Goal: Task Accomplishment & Management: Manage account settings

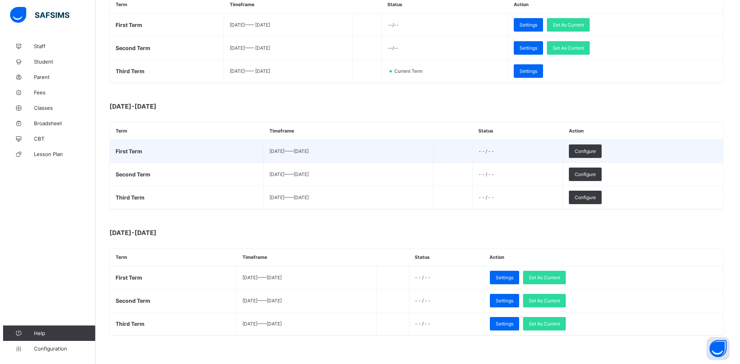
scroll to position [143, 0]
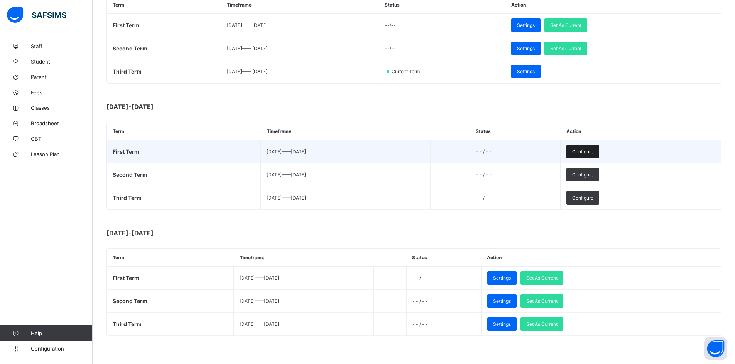
click at [599, 148] on div "Configure" at bounding box center [582, 151] width 33 height 13
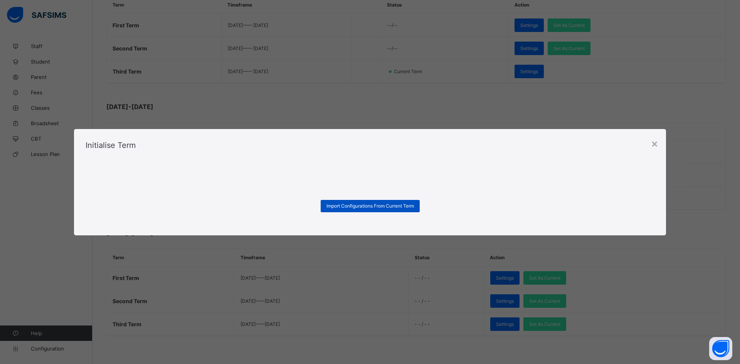
click at [357, 202] on div "Import Configurations From Current Term" at bounding box center [370, 206] width 99 height 12
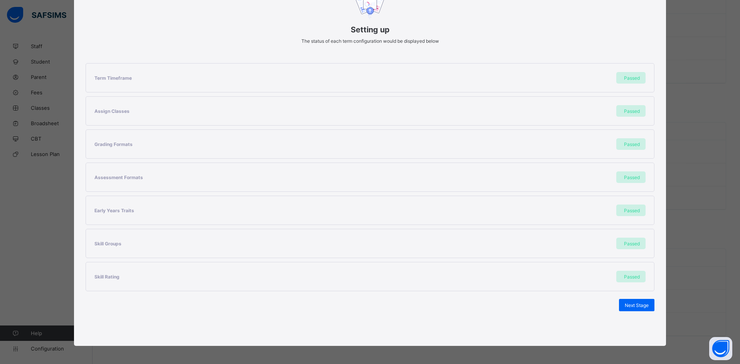
scroll to position [85, 0]
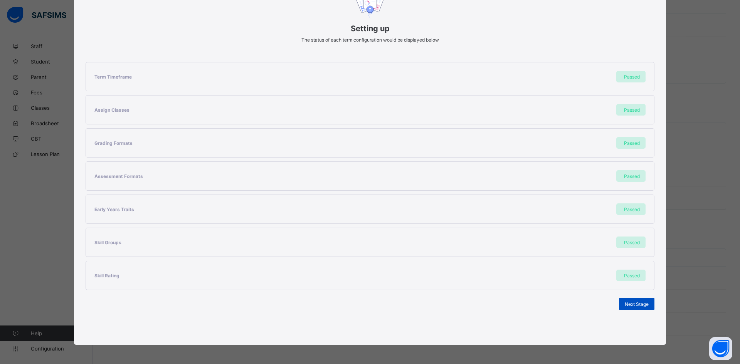
click at [629, 302] on span "Next Stage" at bounding box center [637, 305] width 24 height 6
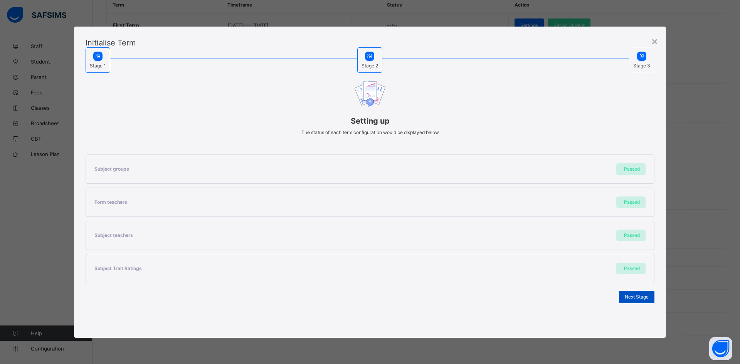
click at [638, 296] on span "Next Stage" at bounding box center [637, 297] width 24 height 6
click at [618, 300] on div "Set As Current Term" at bounding box center [627, 297] width 55 height 12
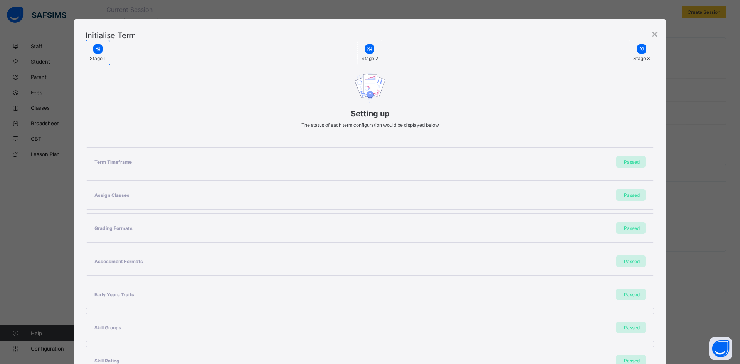
scroll to position [85, 0]
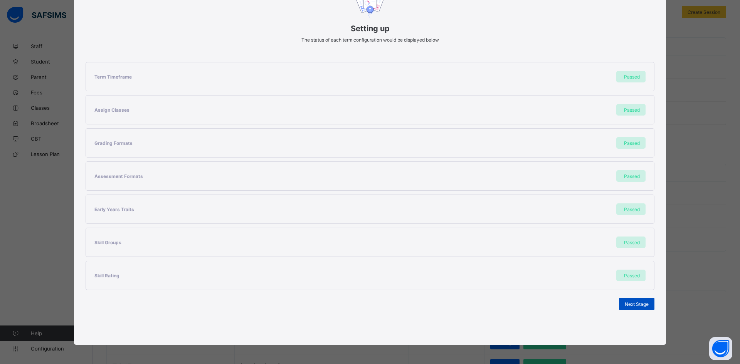
click at [637, 304] on span "Next Stage" at bounding box center [637, 305] width 24 height 6
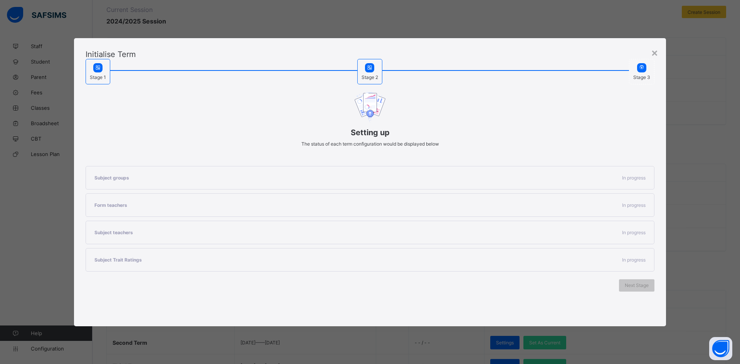
scroll to position [0, 0]
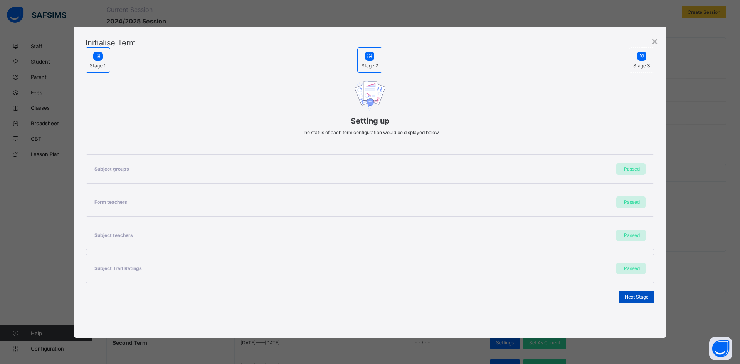
click at [637, 295] on span "Next Stage" at bounding box center [637, 297] width 24 height 6
click at [624, 295] on span "Set As Current Term" at bounding box center [627, 297] width 43 height 6
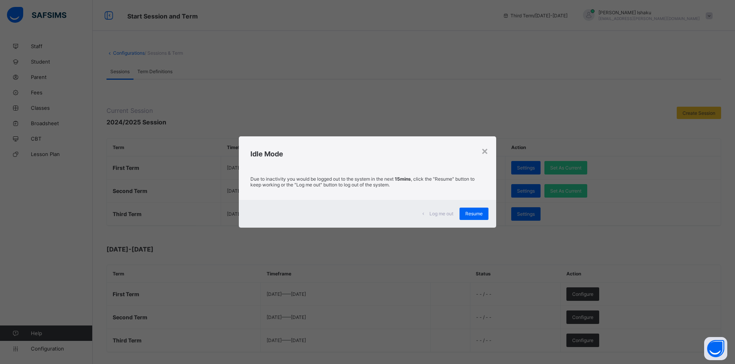
click at [445, 212] on span "Log me out" at bounding box center [441, 214] width 24 height 6
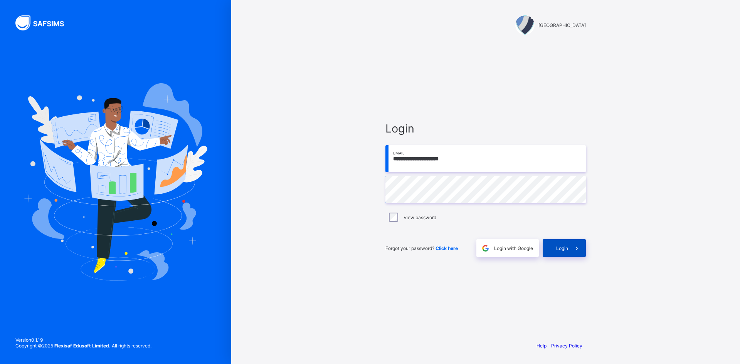
click at [568, 244] on span at bounding box center [577, 248] width 18 height 18
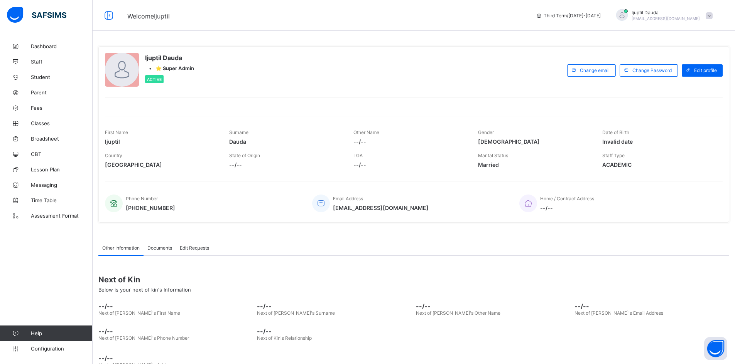
click at [699, 13] on span "Ijuptil Dauda" at bounding box center [665, 13] width 68 height 6
click at [686, 71] on li "Subscription" at bounding box center [687, 75] width 57 height 13
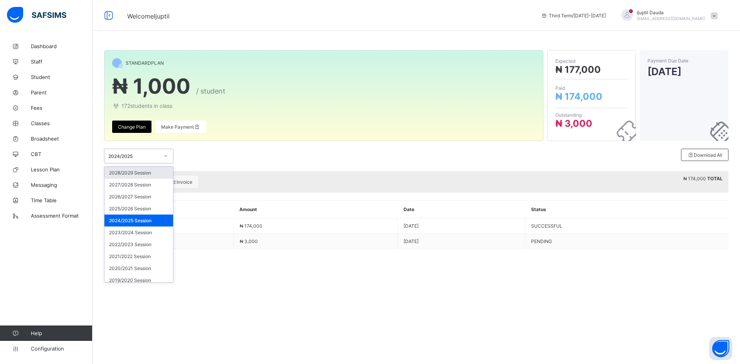
click at [150, 156] on div "2024/2025" at bounding box center [133, 156] width 51 height 6
click at [133, 211] on div "2025/2026 Session" at bounding box center [138, 209] width 69 height 12
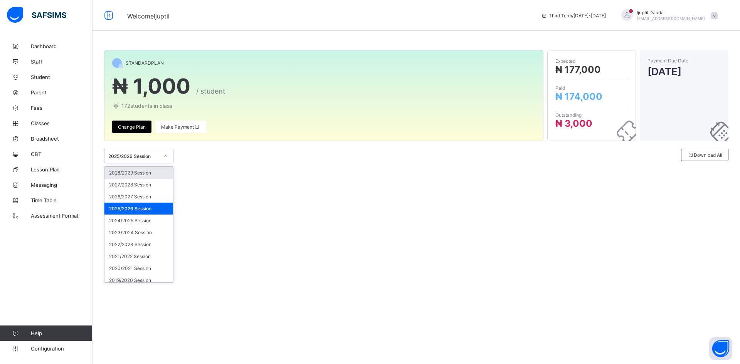
click at [121, 153] on div "2025/2026 Session" at bounding box center [131, 156] width 54 height 11
click at [131, 217] on div "2024/2025 Session" at bounding box center [138, 221] width 69 height 12
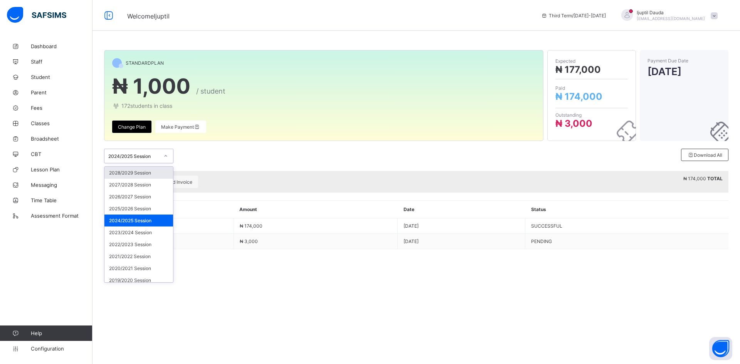
click at [135, 152] on div "2024/2025 Session" at bounding box center [131, 156] width 54 height 11
click at [139, 204] on div "2025/2026 Session" at bounding box center [138, 209] width 69 height 12
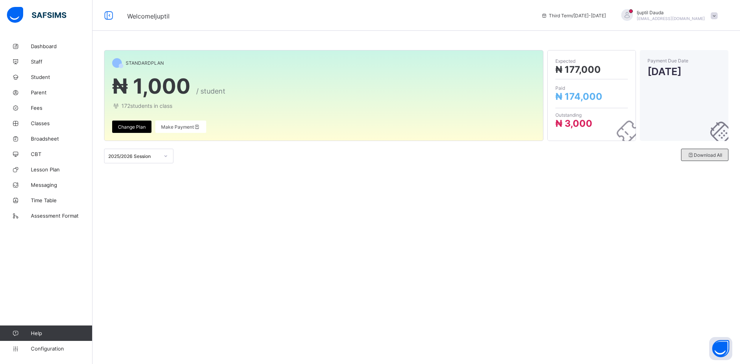
click at [709, 158] on span "Download All" at bounding box center [704, 155] width 35 height 6
click at [707, 154] on span "Download All" at bounding box center [704, 155] width 35 height 6
click at [177, 129] on span "Make Payment" at bounding box center [180, 127] width 39 height 6
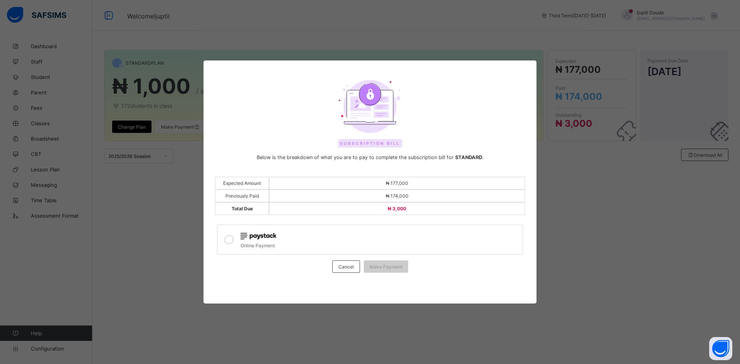
click at [310, 237] on div at bounding box center [380, 236] width 278 height 10
click at [396, 264] on span "Make Payment" at bounding box center [386, 267] width 33 height 6
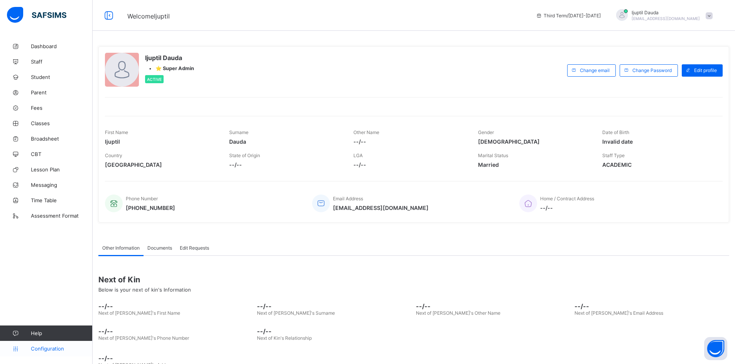
click at [53, 350] on span "Configuration" at bounding box center [61, 349] width 61 height 6
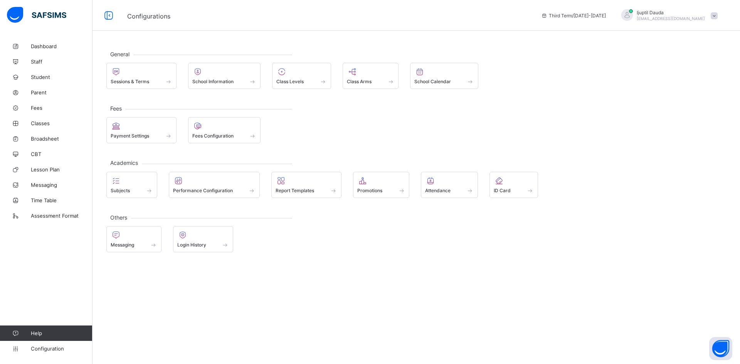
click at [713, 14] on span at bounding box center [714, 15] width 7 height 7
click at [152, 69] on div at bounding box center [142, 71] width 62 height 9
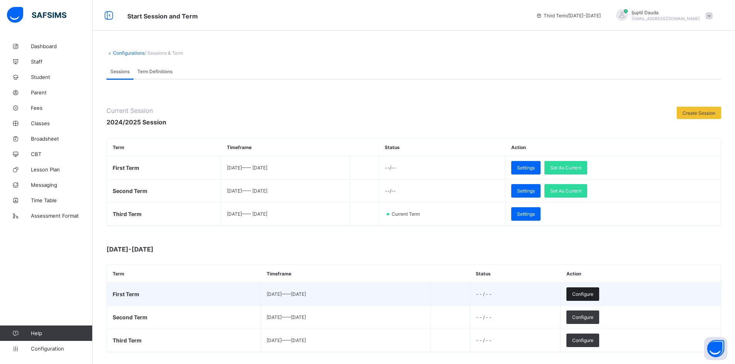
click at [593, 295] on span "Configure" at bounding box center [582, 294] width 21 height 6
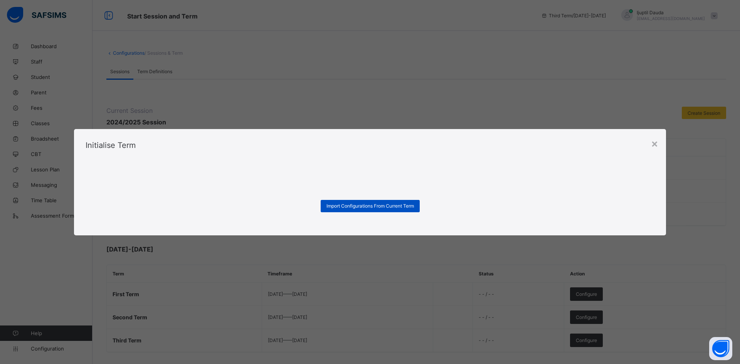
click at [339, 204] on span "Import Configurations From Current Term" at bounding box center [371, 206] width 88 height 6
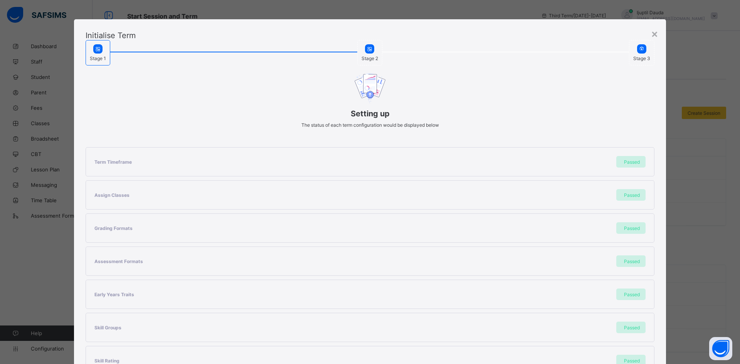
scroll to position [85, 0]
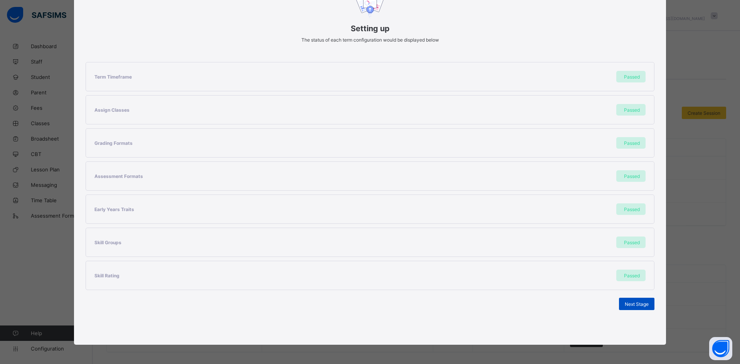
click at [633, 301] on div "Next Stage" at bounding box center [636, 304] width 35 height 12
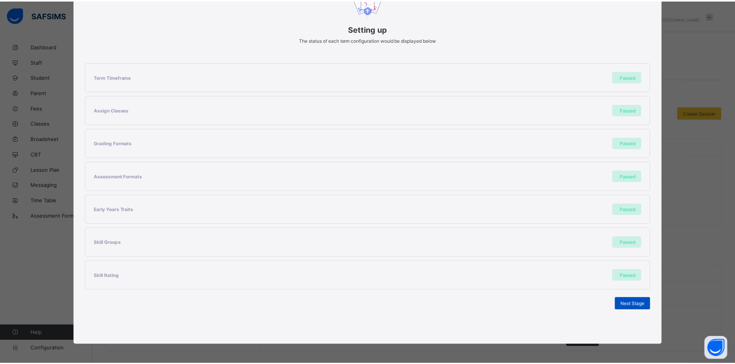
scroll to position [0, 0]
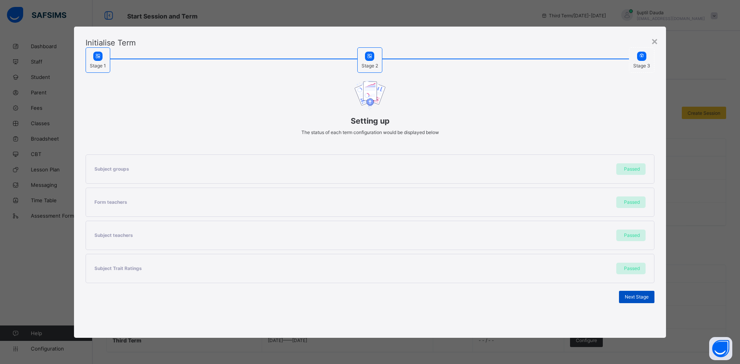
click at [645, 296] on span "Next Stage" at bounding box center [637, 297] width 24 height 6
click at [615, 295] on span "Set As Current Term" at bounding box center [627, 297] width 43 height 6
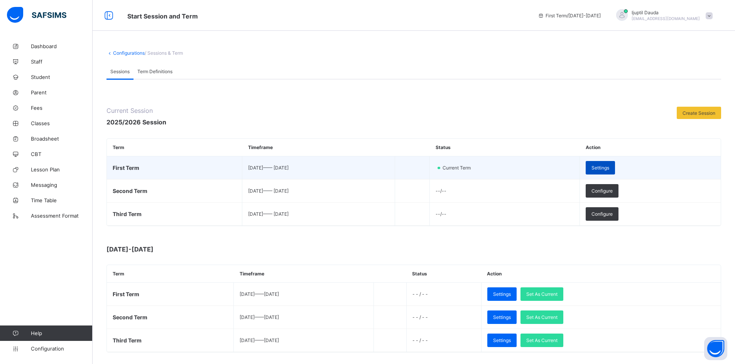
click at [609, 167] on span "Settings" at bounding box center [600, 168] width 18 height 6
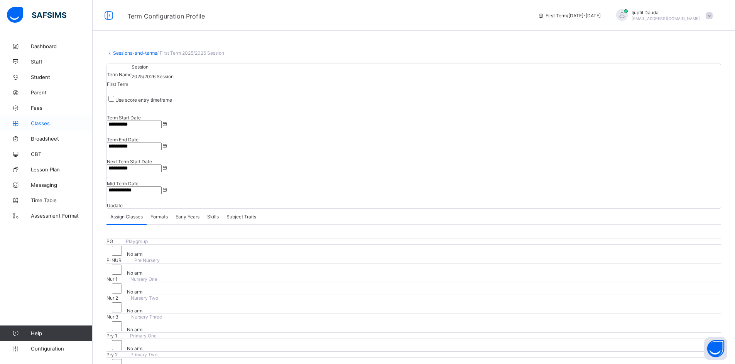
click at [44, 126] on span "Classes" at bounding box center [62, 123] width 62 height 6
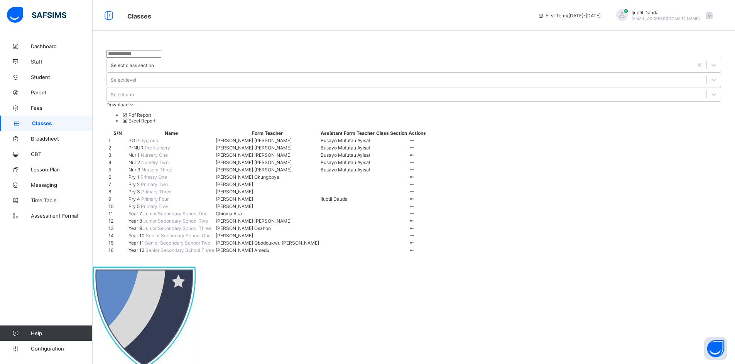
scroll to position [85, 0]
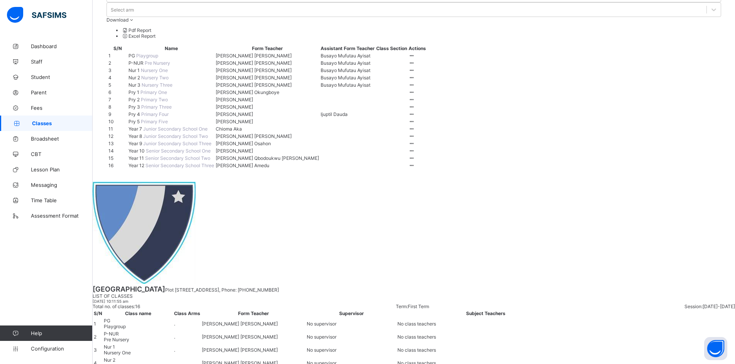
click at [141, 168] on span "Year 12" at bounding box center [136, 166] width 17 height 6
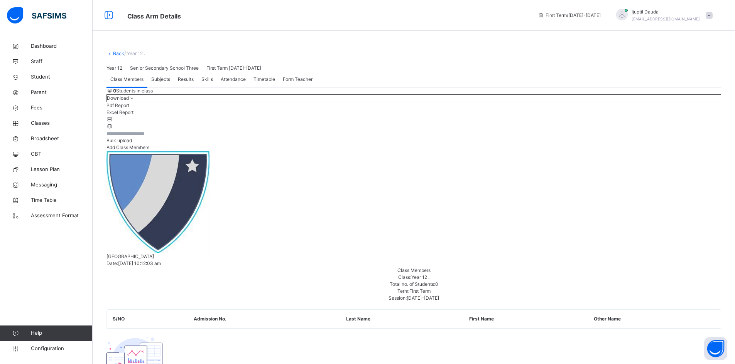
scroll to position [41, 0]
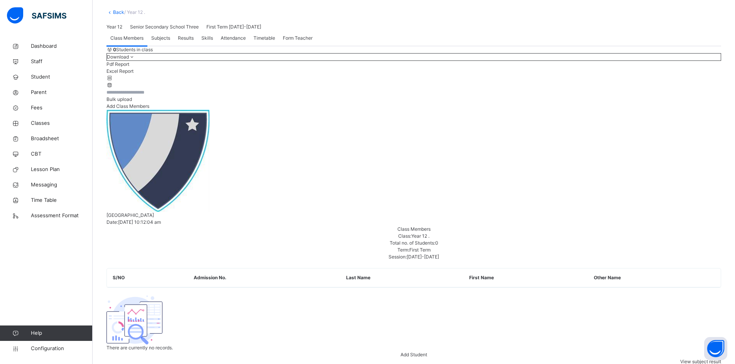
click at [160, 42] on span "Subjects" at bounding box center [160, 38] width 19 height 7
click at [133, 42] on span "Class Members" at bounding box center [126, 38] width 33 height 7
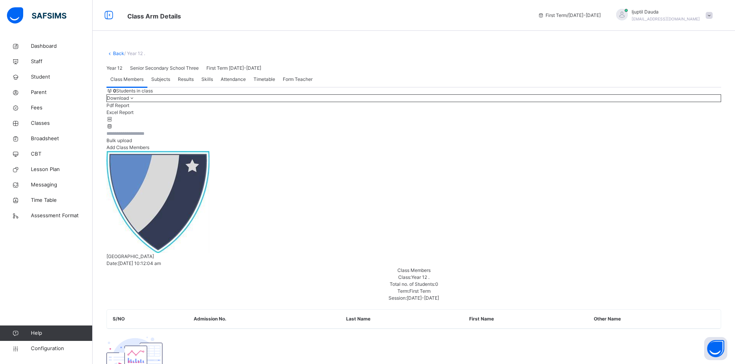
click at [114, 54] on link "Back" at bounding box center [118, 54] width 11 height 6
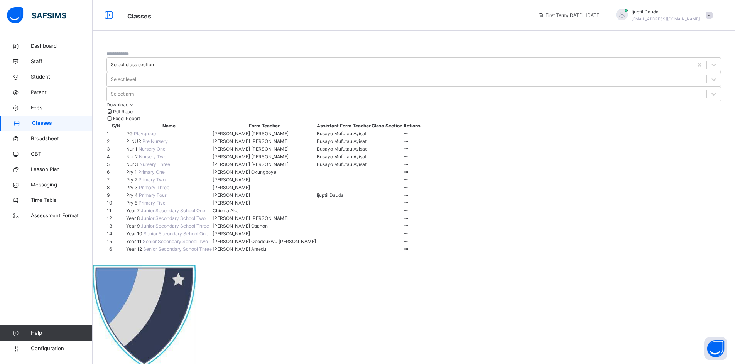
scroll to position [123, 0]
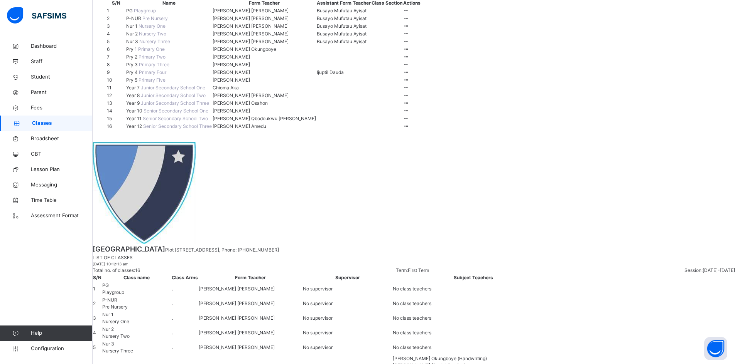
click at [140, 98] on span "Year 8" at bounding box center [133, 96] width 15 height 6
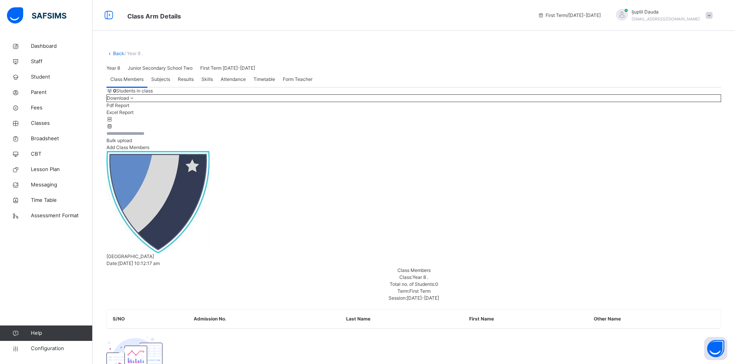
click at [165, 87] on div "Subjects" at bounding box center [160, 79] width 27 height 15
click at [135, 83] on span "Class Members" at bounding box center [126, 79] width 33 height 7
click at [115, 55] on link "Back" at bounding box center [118, 54] width 11 height 6
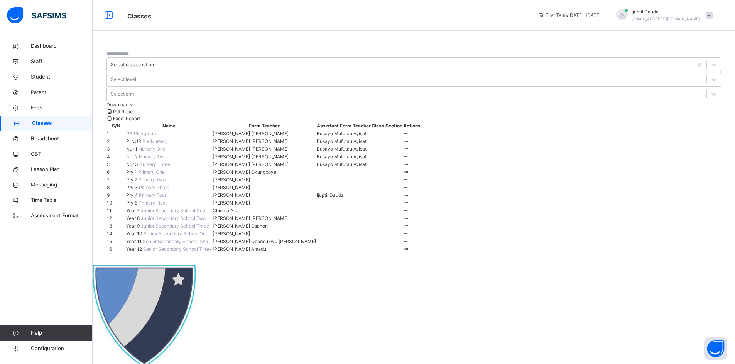
click at [138, 148] on span "Nur 1" at bounding box center [132, 149] width 12 height 6
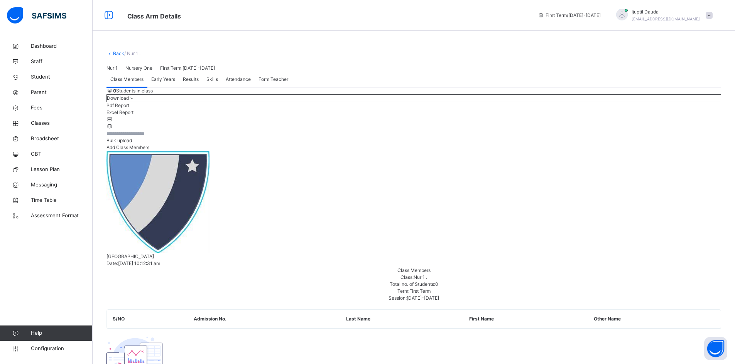
click at [162, 83] on span "Early Years" at bounding box center [163, 79] width 24 height 7
click at [127, 83] on span "Class Members" at bounding box center [126, 79] width 33 height 7
click at [37, 49] on span "Dashboard" at bounding box center [62, 46] width 62 height 8
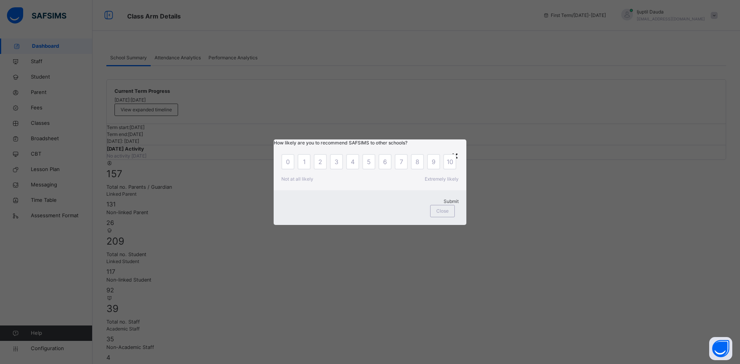
click at [456, 147] on div "×" at bounding box center [454, 155] width 7 height 16
